Goal: Transaction & Acquisition: Purchase product/service

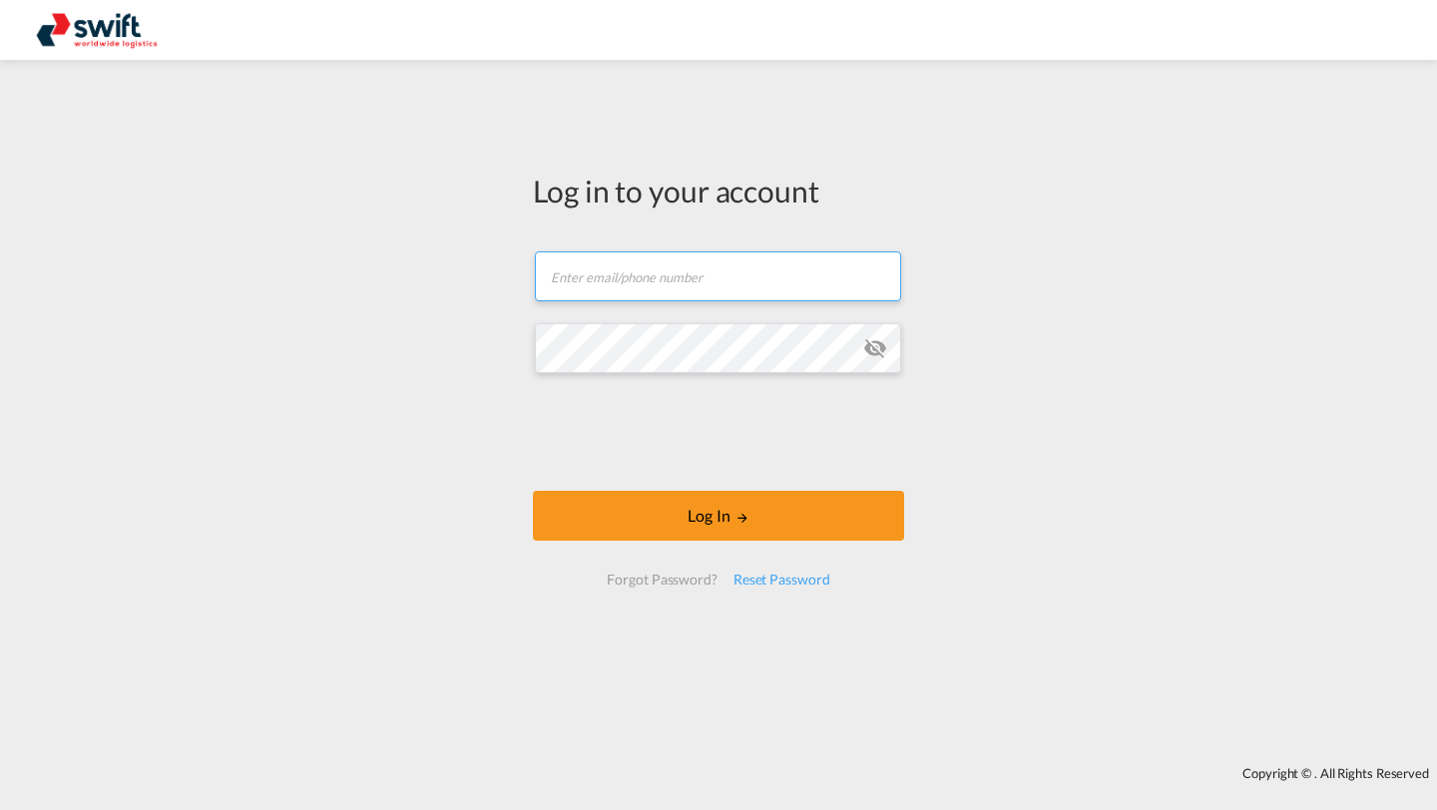
type input "[PERSON_NAME][EMAIL_ADDRESS][DOMAIN_NAME]"
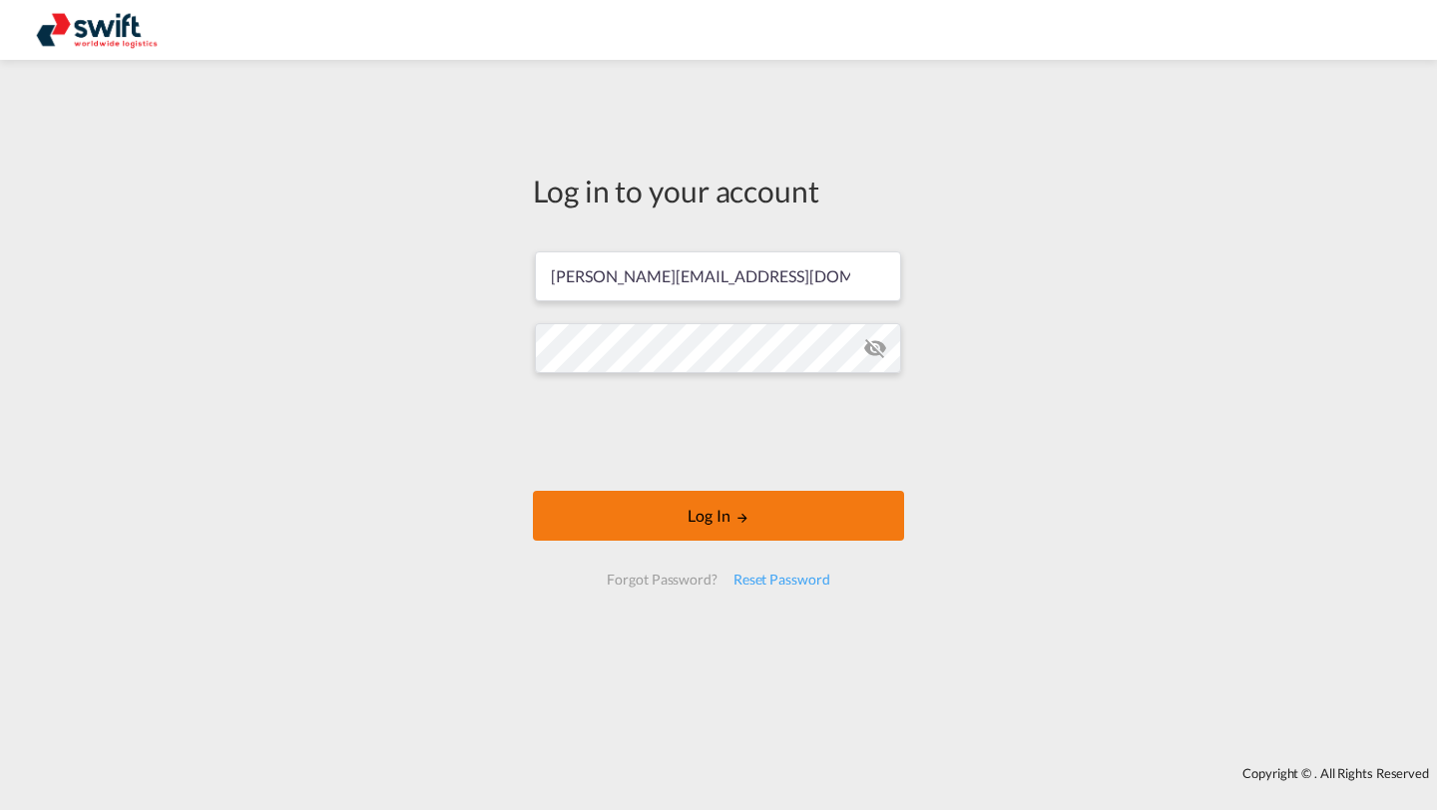
click at [580, 506] on button "Log In" at bounding box center [718, 516] width 371 height 50
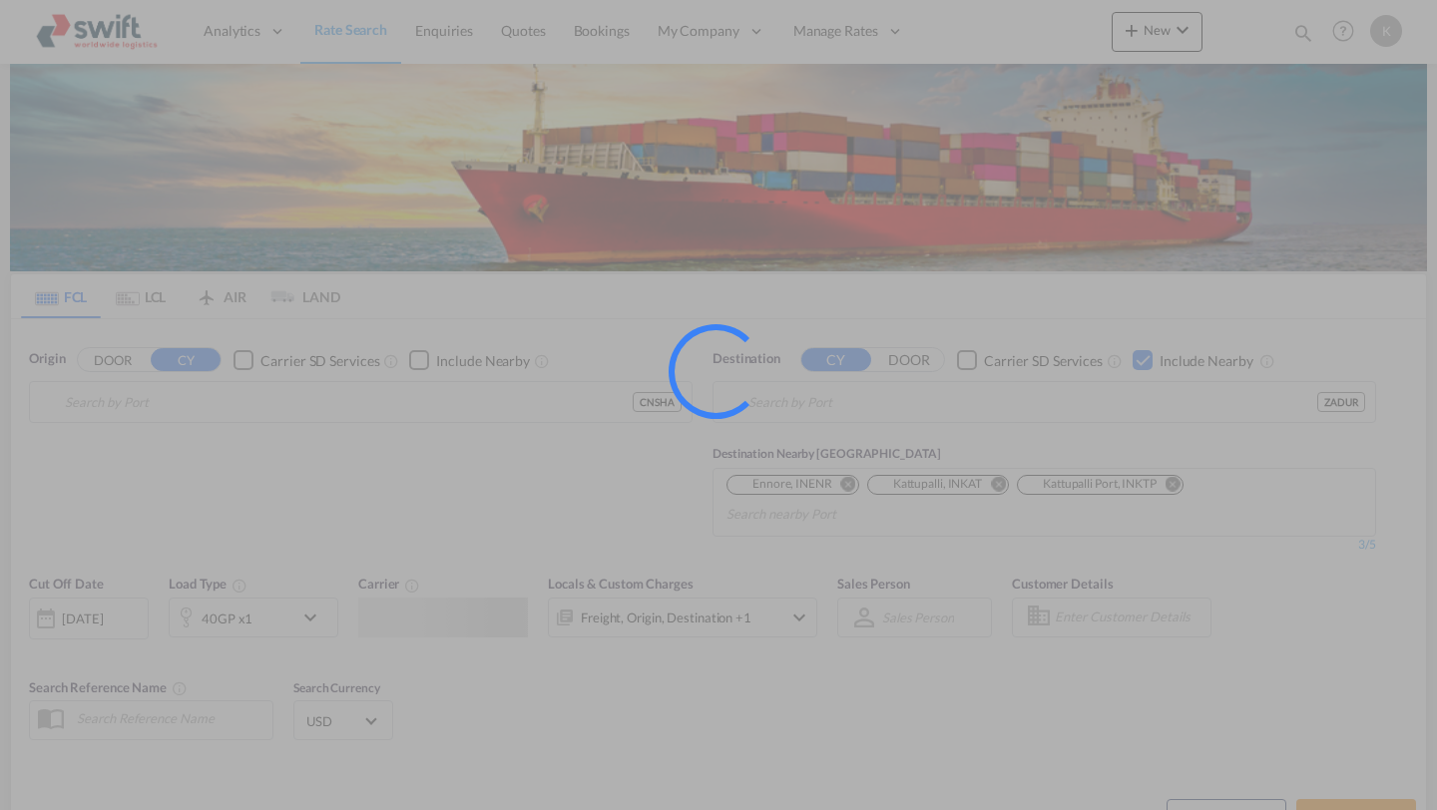
type input "[GEOGRAPHIC_DATA], [GEOGRAPHIC_DATA]"
type input "[GEOGRAPHIC_DATA], ZADUR"
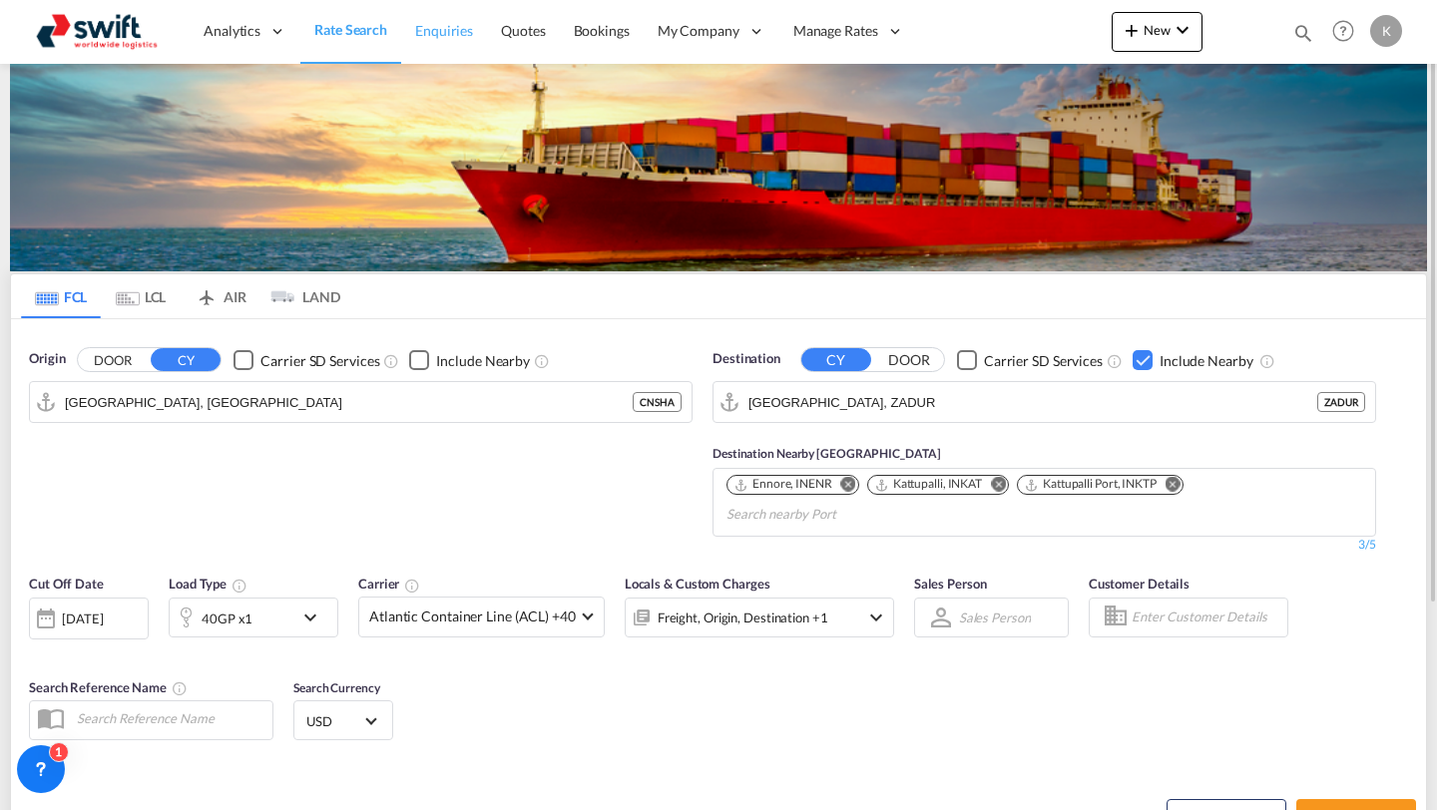
click at [435, 23] on span "Enquiries" at bounding box center [444, 30] width 58 height 17
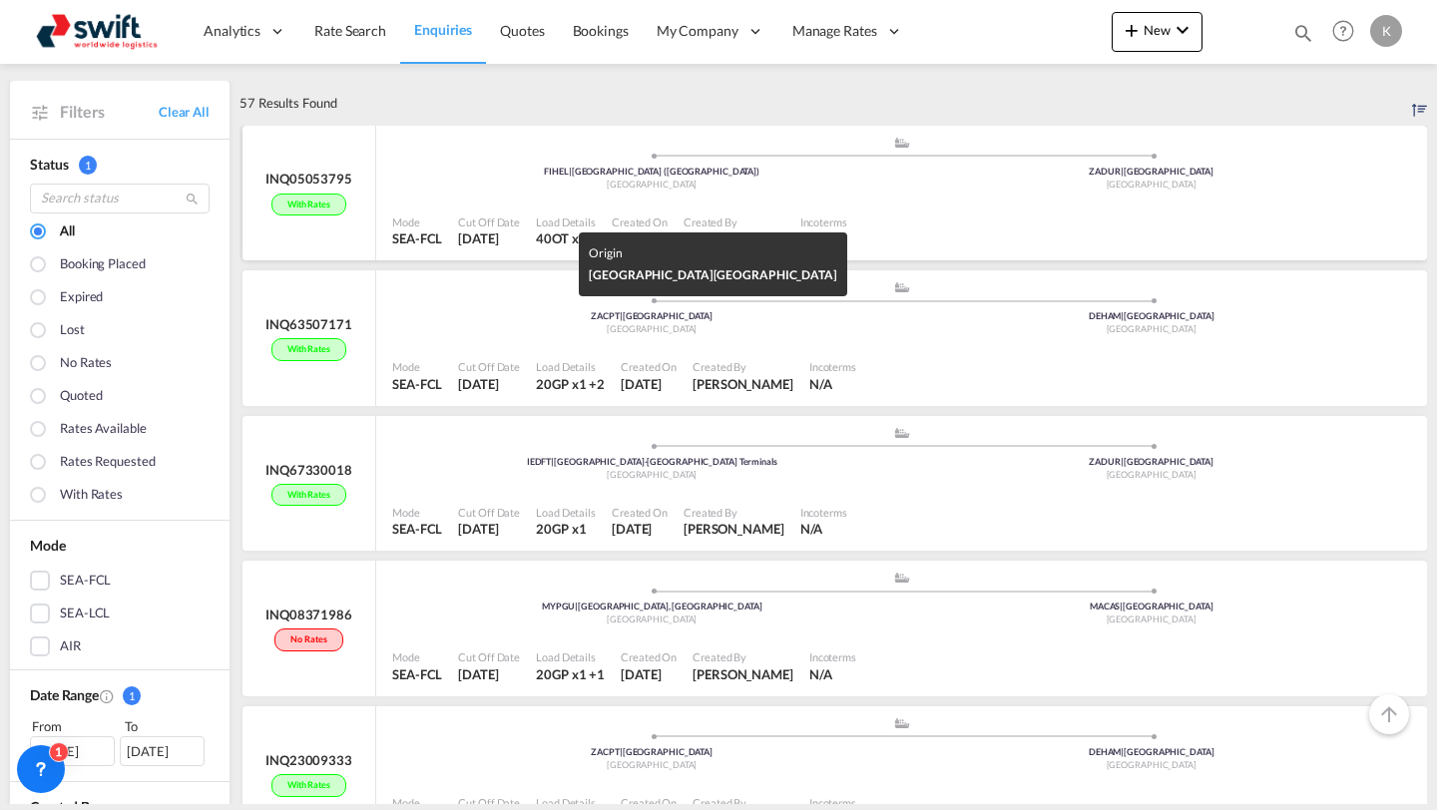
scroll to position [49, 0]
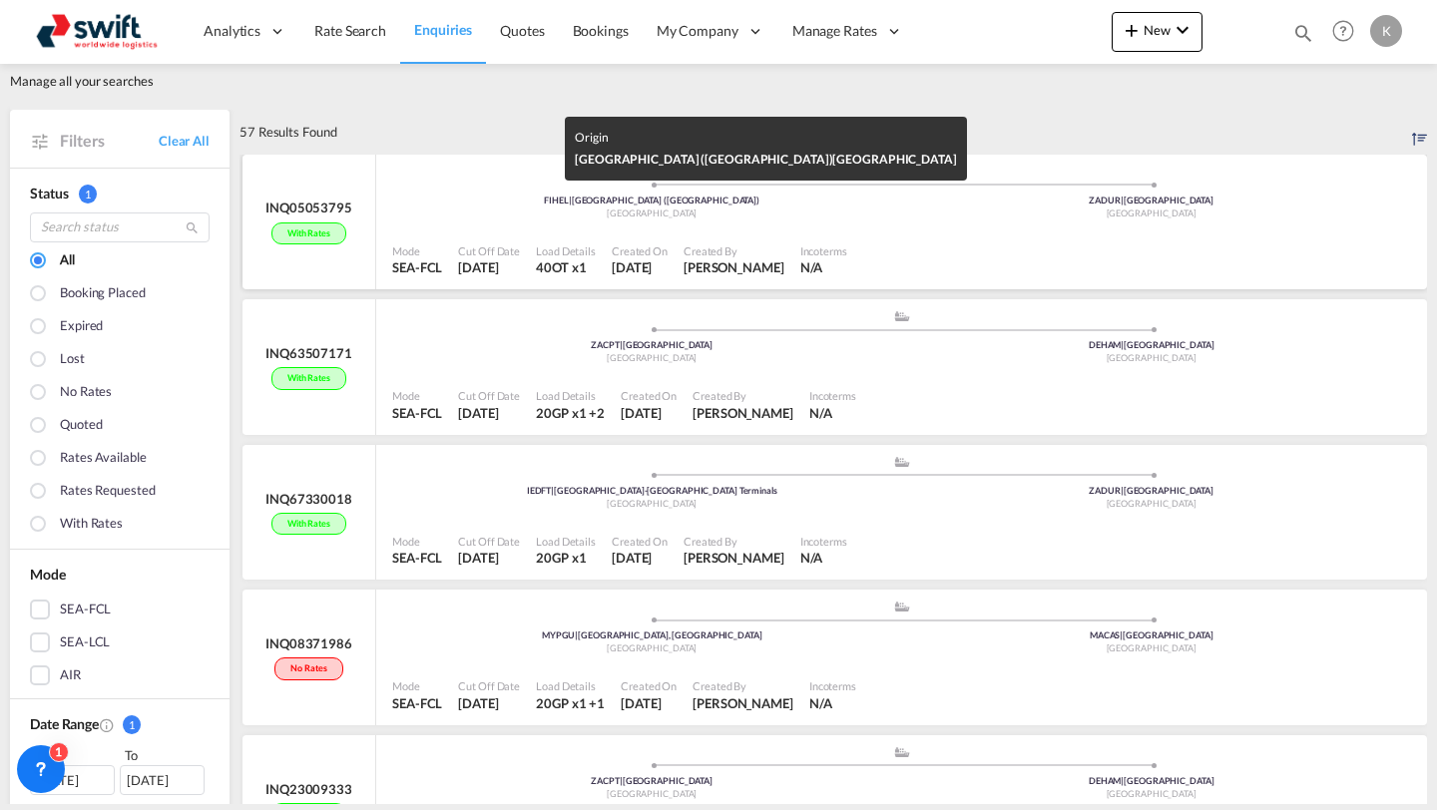
click at [824, 201] on div "FIHEL | [GEOGRAPHIC_DATA] ([GEOGRAPHIC_DATA])" at bounding box center [652, 201] width 500 height 13
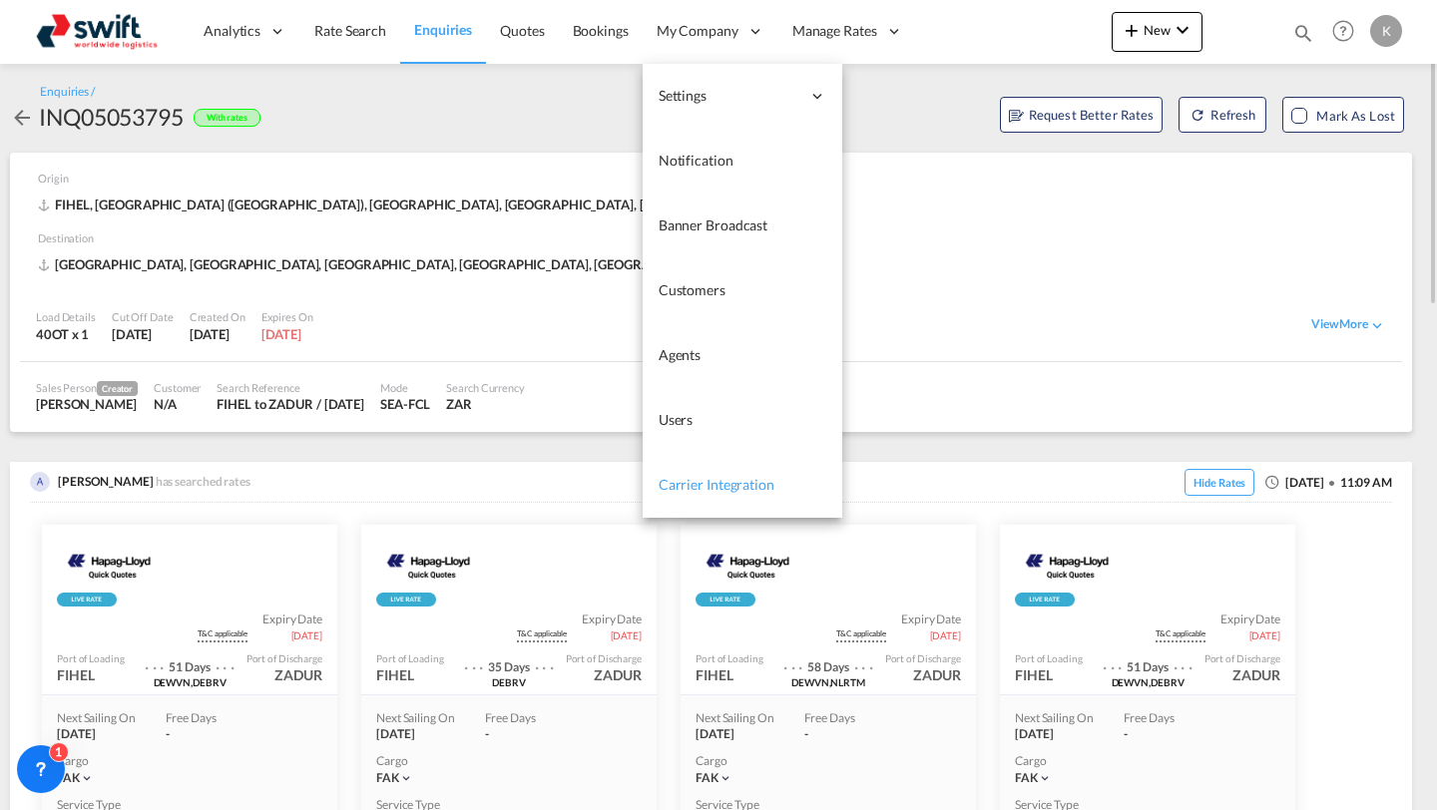
click at [722, 457] on link "Carrier Integration" at bounding box center [743, 485] width 200 height 65
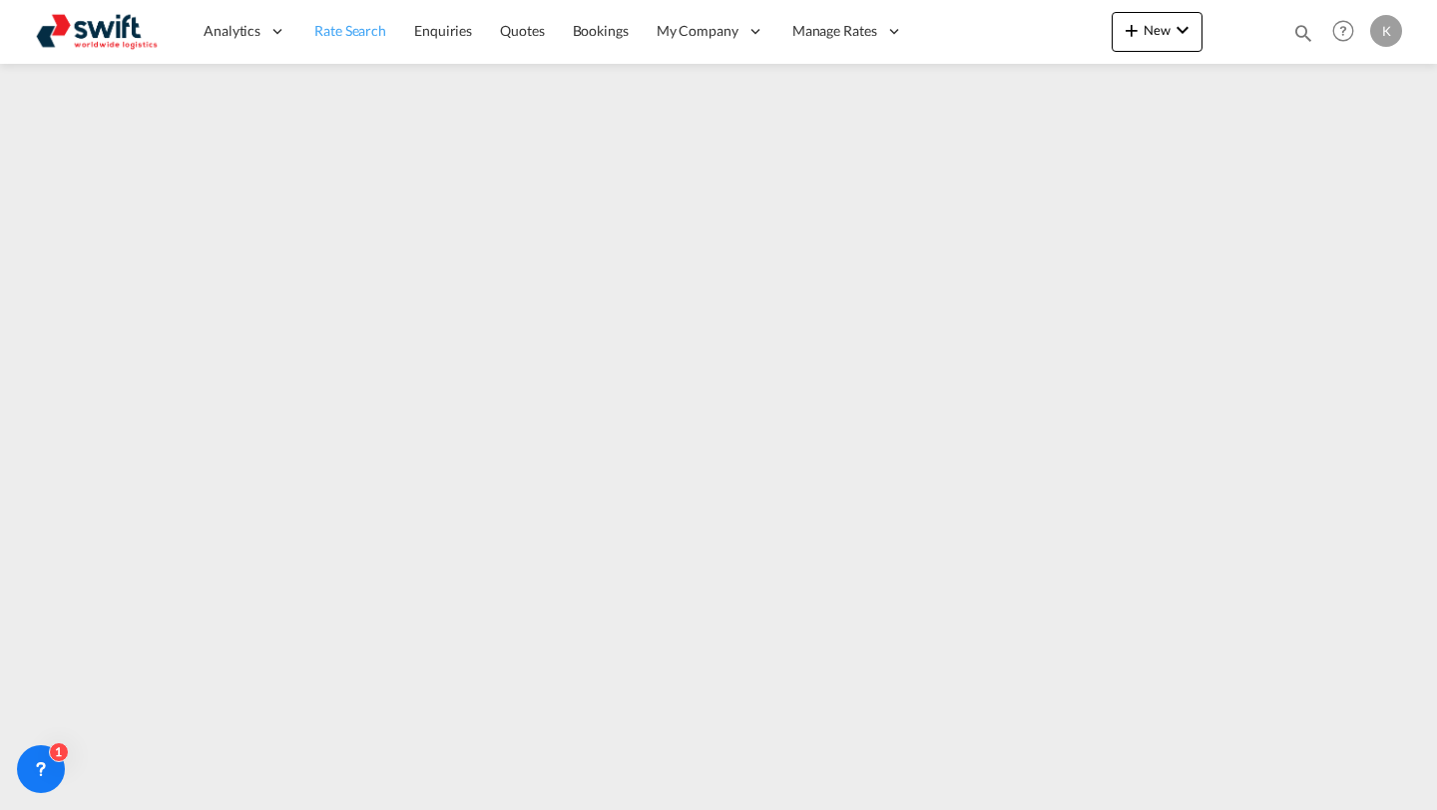
click at [307, 53] on link "Rate Search" at bounding box center [350, 31] width 100 height 65
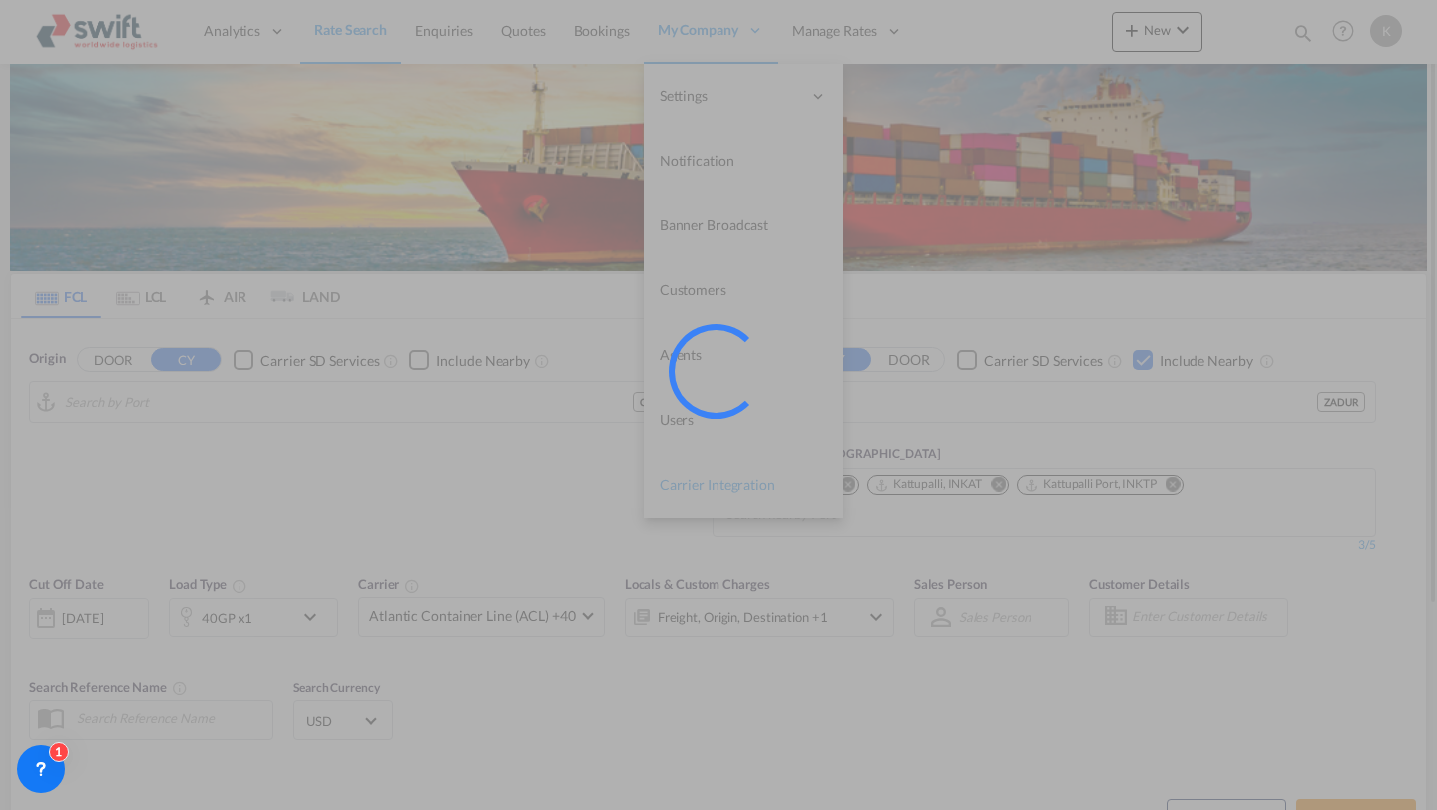
type input "[GEOGRAPHIC_DATA], [GEOGRAPHIC_DATA]"
type input "[GEOGRAPHIC_DATA], ZADUR"
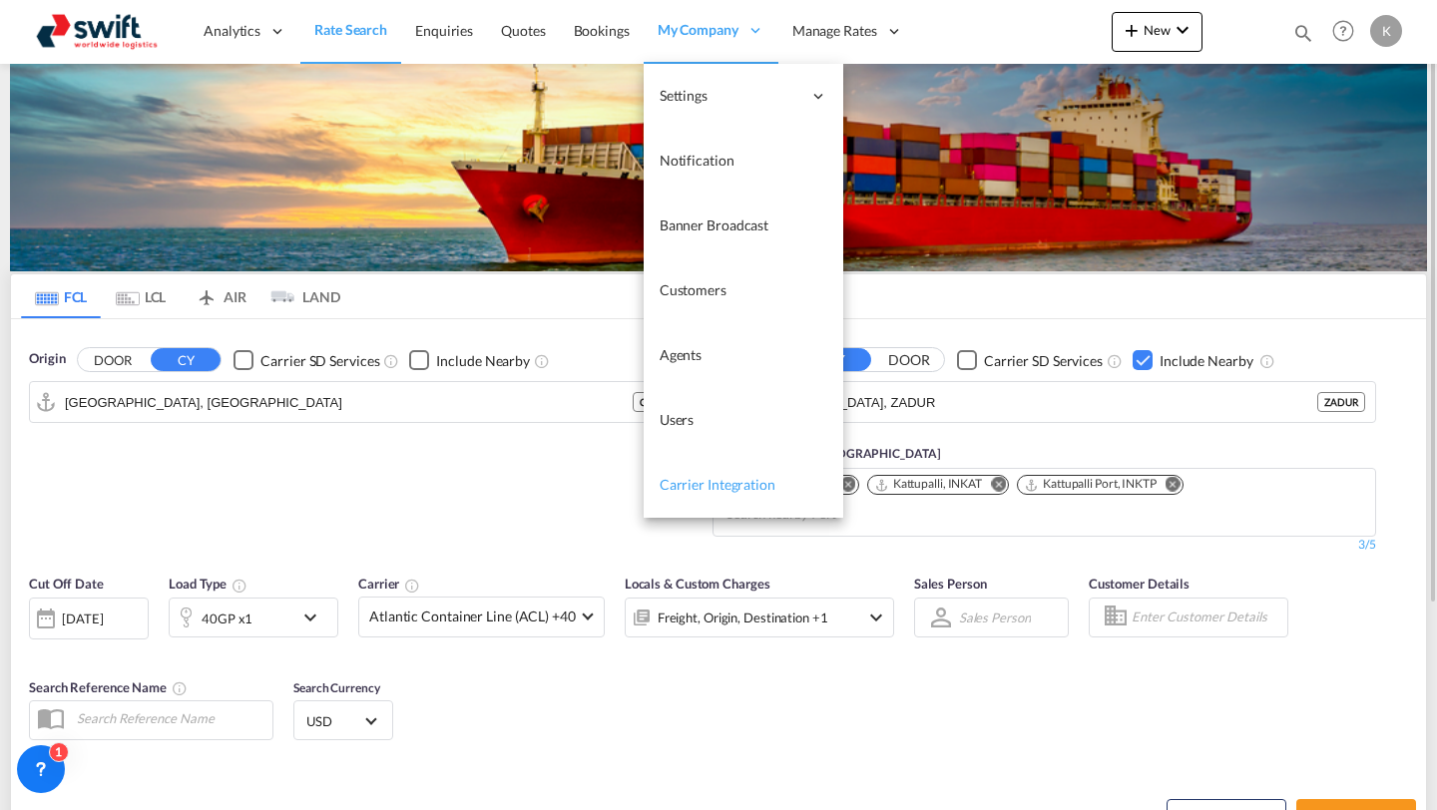
click at [688, 478] on span "Carrier Integration" at bounding box center [718, 484] width 116 height 17
